Goal: Task Accomplishment & Management: Complete application form

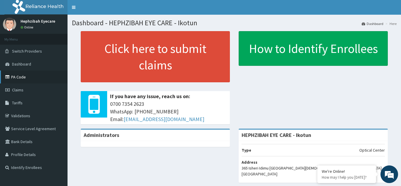
click at [19, 78] on link "PA Code" at bounding box center [33, 76] width 67 height 13
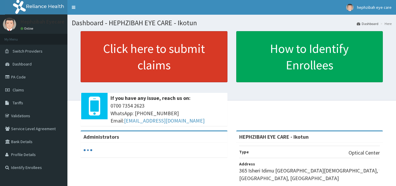
click at [145, 51] on link "Click here to submit claims" at bounding box center [154, 56] width 147 height 51
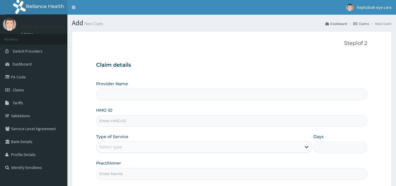
type input "HEPHZIBAH EYE CARE - Ikotun"
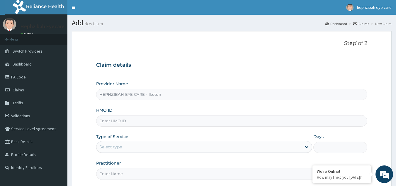
click at [182, 83] on div "Provider Name HEPHZIBAH EYE CARE - Ikotun" at bounding box center [232, 90] width 272 height 19
click at [21, 76] on link "PA Code" at bounding box center [33, 76] width 67 height 13
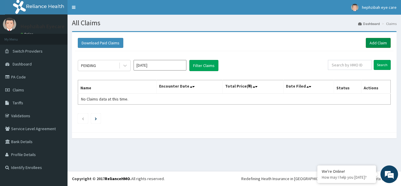
click at [380, 40] on link "Add Claim" at bounding box center [377, 43] width 25 height 10
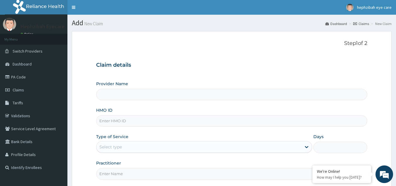
type input "HEPHZIBAH EYE CARE - Ikotun"
click at [122, 121] on input "HMO ID" at bounding box center [232, 120] width 272 height 11
paste input "IBL/10075/B"
type input "IBL/10075/B"
click at [186, 136] on div "Type of Service Select type" at bounding box center [204, 142] width 216 height 19
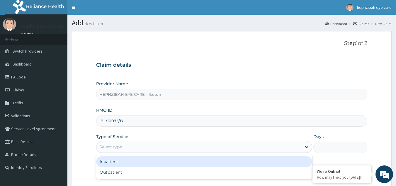
click at [170, 149] on div "Select type" at bounding box center [198, 146] width 205 height 9
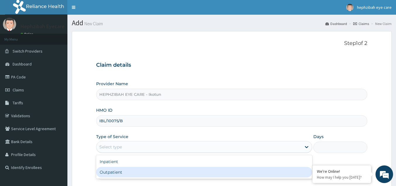
click at [161, 173] on div "Outpatient" at bounding box center [204, 172] width 216 height 11
type input "1"
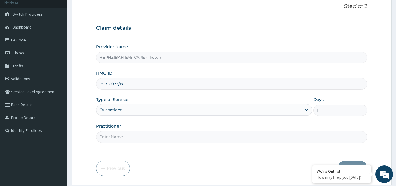
scroll to position [55, 0]
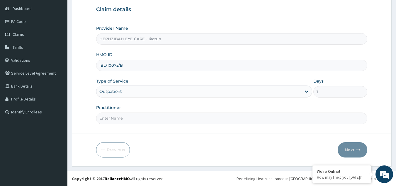
click at [159, 118] on input "Practitioner" at bounding box center [232, 117] width 272 height 11
type input "d"
type input "DR EXCEL"
click at [350, 149] on button "Next" at bounding box center [353, 149] width 30 height 15
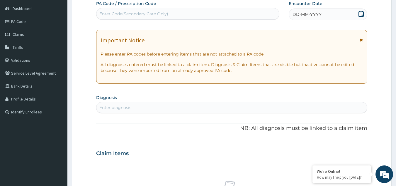
click at [361, 16] on icon at bounding box center [361, 14] width 5 height 6
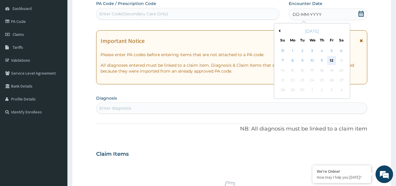
click at [330, 60] on div "12" at bounding box center [331, 60] width 9 height 9
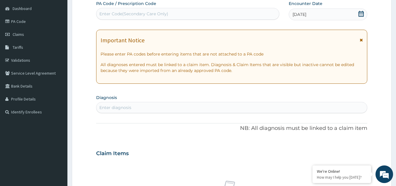
click at [222, 14] on div "Enter Code(Secondary Care Only)" at bounding box center [187, 13] width 183 height 9
type input "PA/DA7DB5"
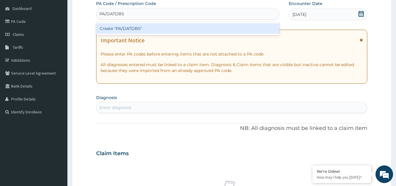
click at [133, 28] on div "Create "PA/DA7DB5"" at bounding box center [188, 28] width 184 height 11
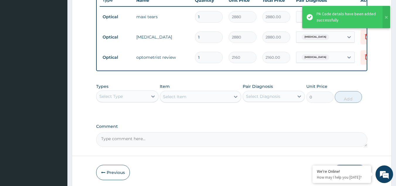
scroll to position [254, 0]
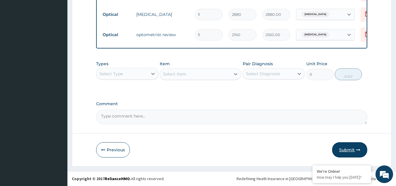
click at [351, 149] on button "Submit" at bounding box center [349, 149] width 35 height 15
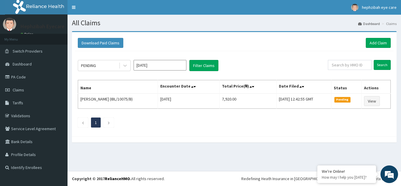
click at [351, 149] on section "Download Paid Claims Add Claim × Note you can only download claims within a max…" at bounding box center [233, 90] width 333 height 126
